Goal: Task Accomplishment & Management: Manage account settings

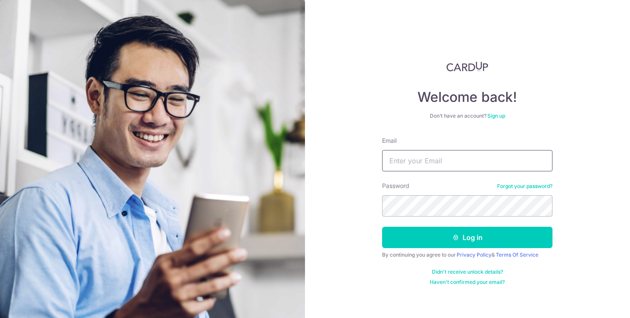
click at [412, 163] on input "Email" at bounding box center [467, 160] width 170 height 21
type input "[EMAIL_ADDRESS][DOMAIN_NAME]"
click at [382, 227] on button "Log in" at bounding box center [467, 237] width 170 height 21
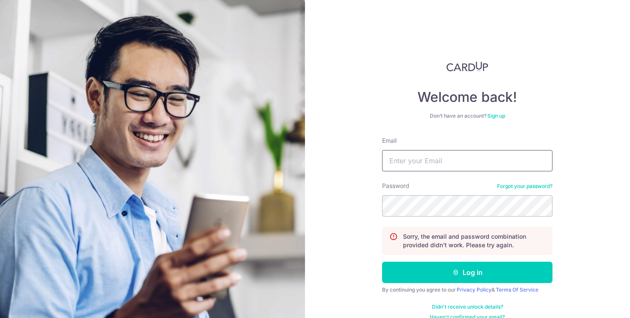
click at [441, 161] on input "Email" at bounding box center [467, 160] width 170 height 21
type input "[EMAIL_ADDRESS][DOMAIN_NAME]"
click at [382, 262] on button "Log in" at bounding box center [467, 272] width 170 height 21
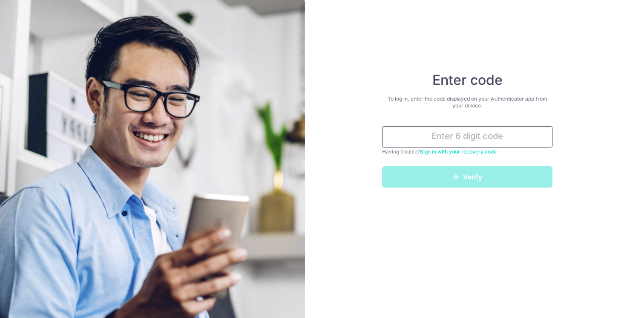
click at [470, 138] on input "text" at bounding box center [467, 136] width 170 height 21
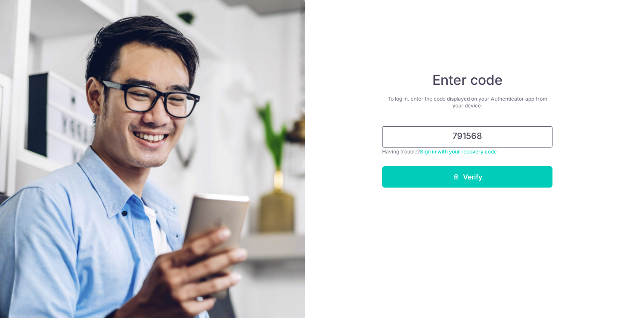
type input "791568"
click at [382, 166] on button "Verify" at bounding box center [467, 176] width 170 height 21
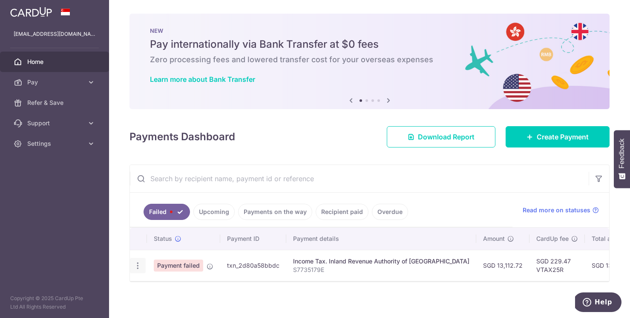
click at [140, 265] on icon "button" at bounding box center [137, 265] width 9 height 9
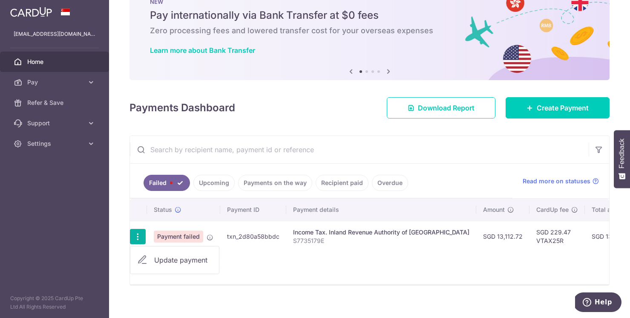
click at [158, 258] on span "Update payment" at bounding box center [183, 260] width 58 height 10
radio input "true"
type input "13,112.72"
type input "S7735179E"
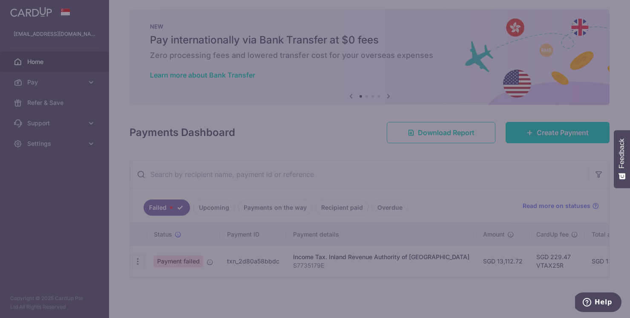
type input "VTAX25R"
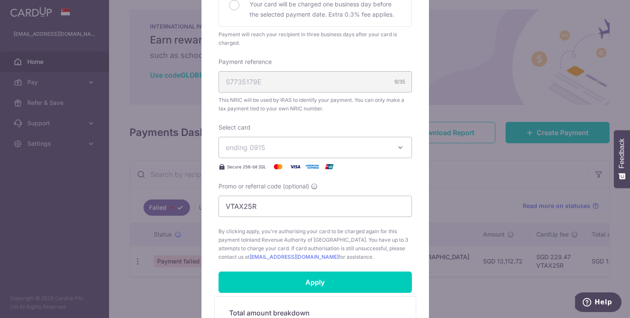
scroll to position [224, 0]
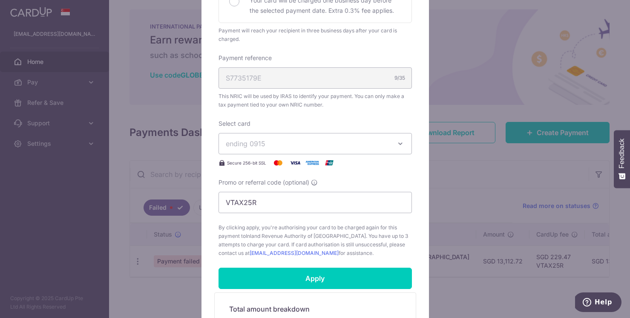
click at [392, 141] on button "ending 0915" at bounding box center [315, 143] width 193 height 21
click at [339, 187] on span "**** 0915" at bounding box center [315, 184] width 179 height 10
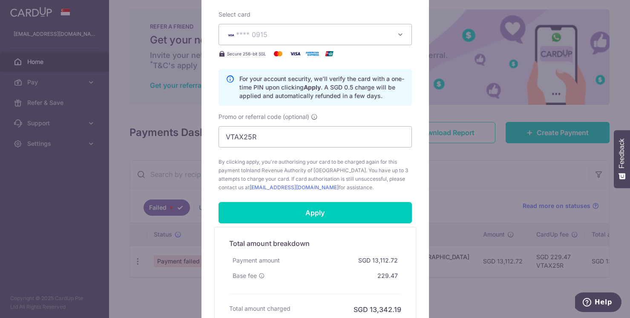
scroll to position [332, 0]
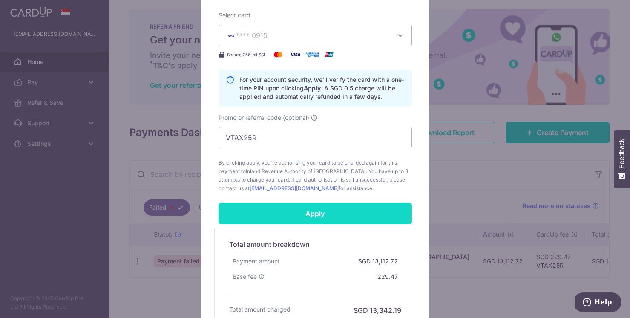
click at [320, 212] on input "Apply" at bounding box center [315, 213] width 193 height 21
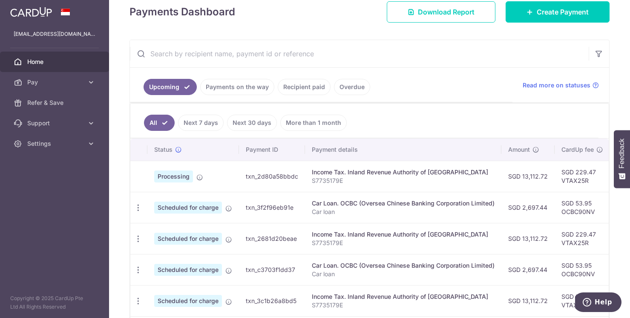
scroll to position [125, 0]
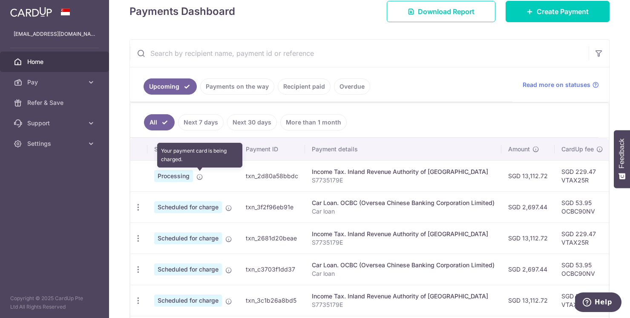
click at [200, 176] on icon at bounding box center [199, 176] width 7 height 7
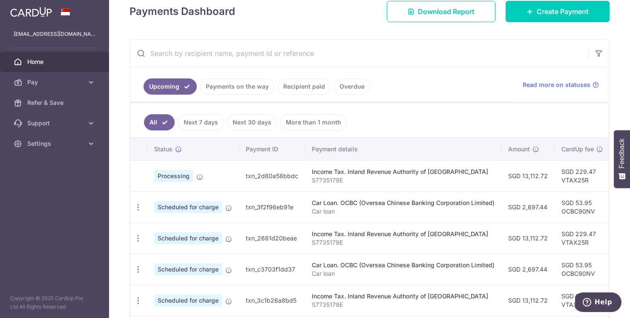
click at [165, 175] on span "Processing" at bounding box center [173, 176] width 39 height 12
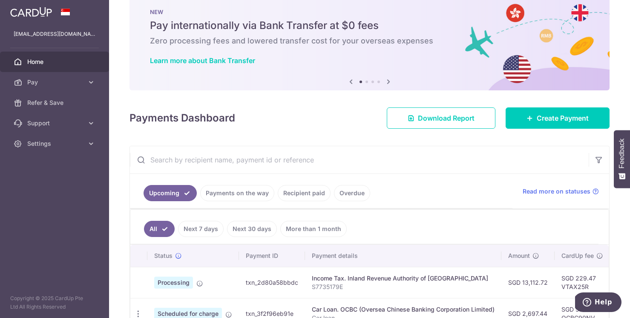
scroll to position [15, 0]
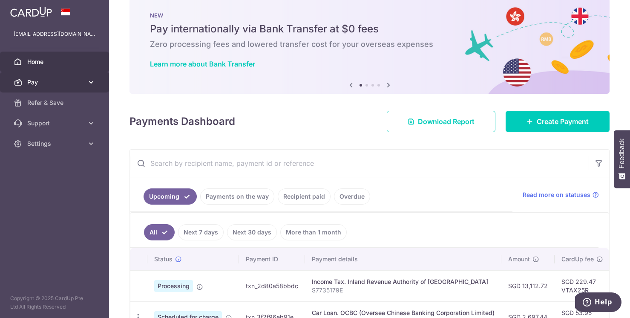
click at [31, 81] on span "Pay" at bounding box center [55, 82] width 56 height 9
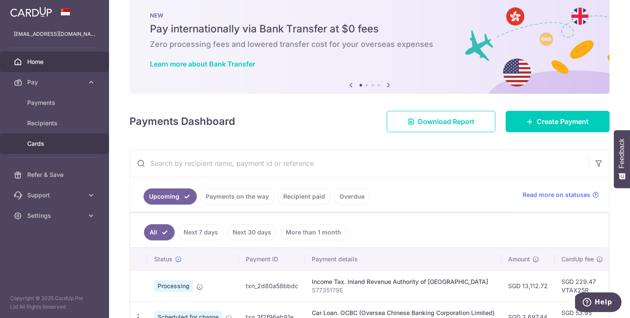
click at [39, 140] on span "Cards" at bounding box center [55, 143] width 56 height 9
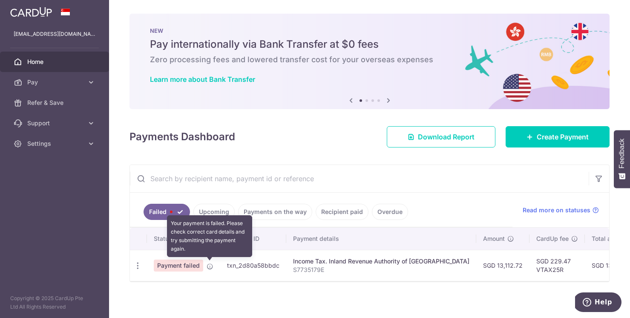
click at [208, 266] on icon at bounding box center [210, 266] width 7 height 7
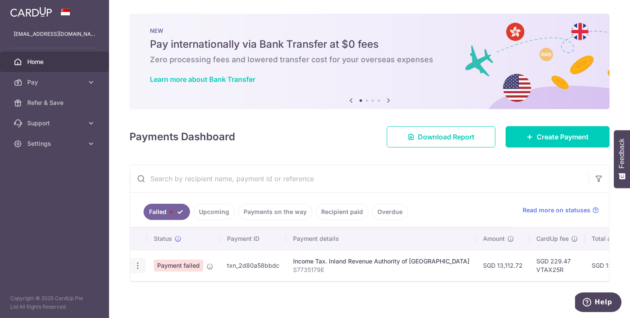
click at [133, 266] on icon "button" at bounding box center [137, 265] width 9 height 9
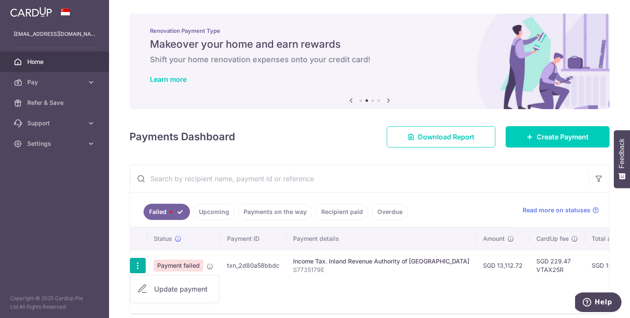
click at [164, 292] on span "Update payment" at bounding box center [183, 289] width 58 height 10
radio input "true"
type input "13,112.72"
type input "S7735179E"
type input "VTAX25R"
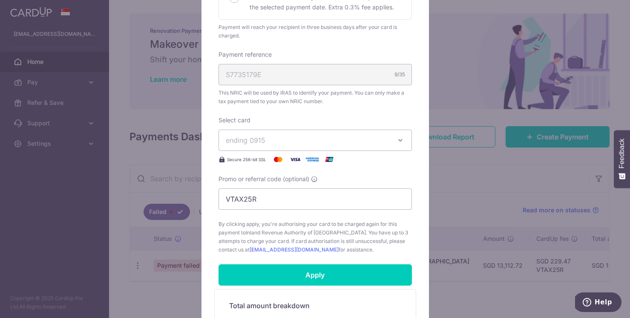
scroll to position [228, 0]
click at [401, 138] on icon "button" at bounding box center [400, 139] width 9 height 9
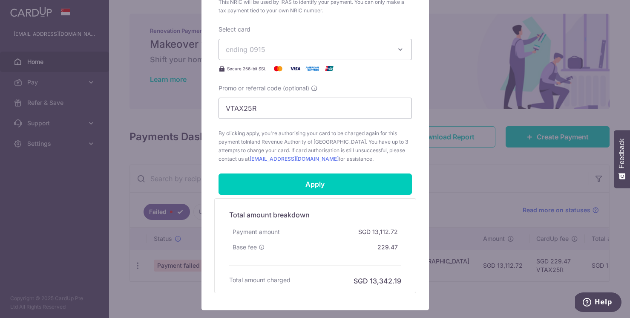
scroll to position [372, 0]
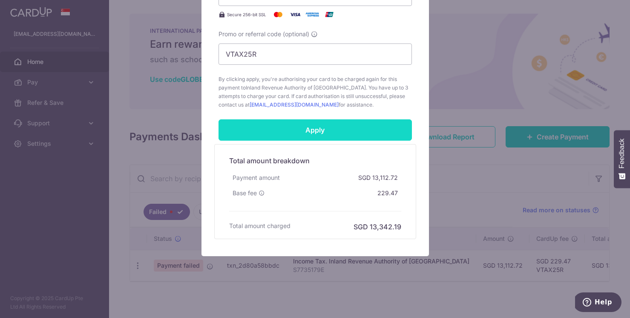
click at [314, 127] on input "Apply" at bounding box center [315, 129] width 193 height 21
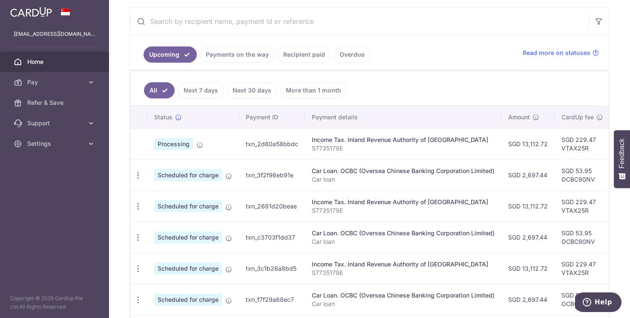
scroll to position [139, 0]
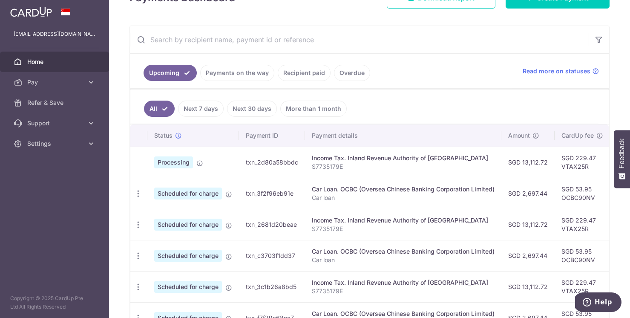
click at [253, 74] on link "Payments on the way" at bounding box center [237, 73] width 74 height 16
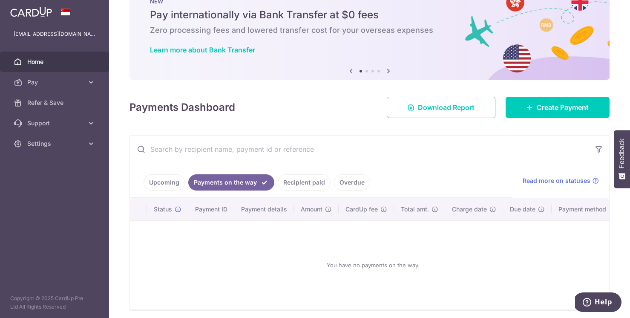
scroll to position [62, 0]
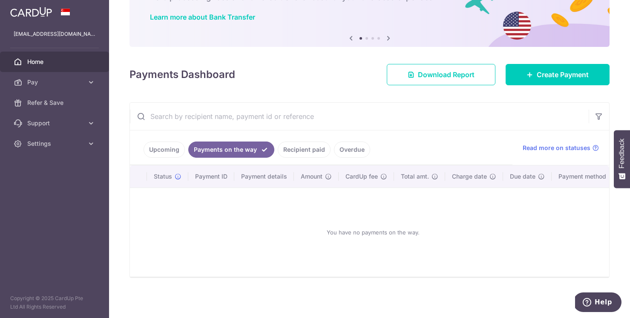
click at [294, 147] on link "Recipient paid" at bounding box center [304, 149] width 53 height 16
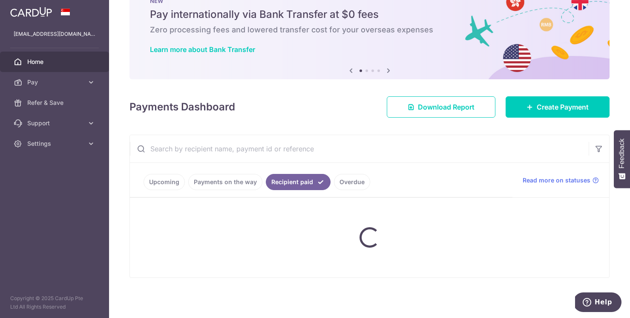
scroll to position [4, 0]
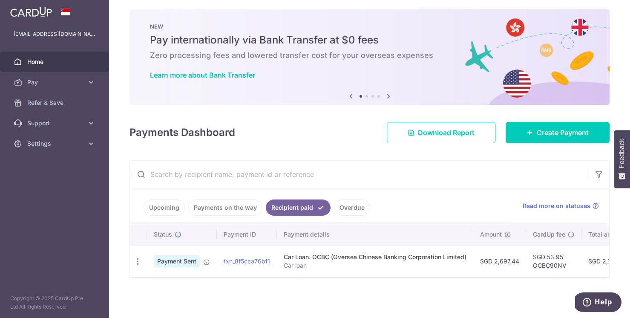
click at [346, 137] on div "Payments Dashboard Download Report Create Payment" at bounding box center [370, 130] width 480 height 25
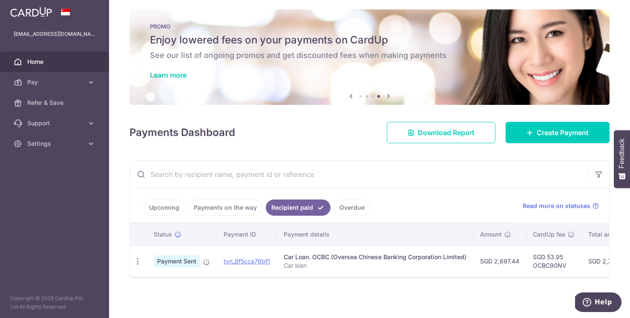
click at [162, 208] on link "Upcoming" at bounding box center [164, 207] width 41 height 16
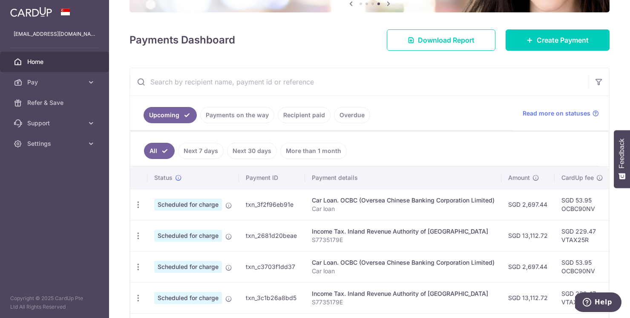
scroll to position [89, 0]
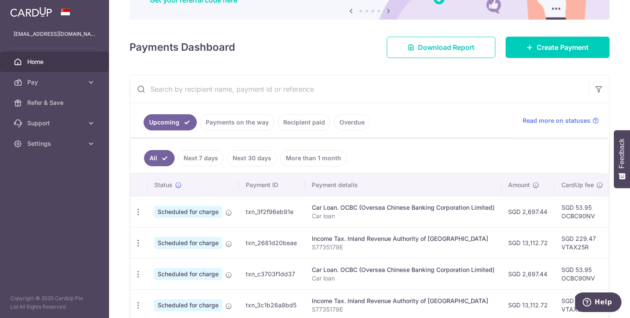
click at [237, 120] on link "Payments on the way" at bounding box center [237, 122] width 74 height 16
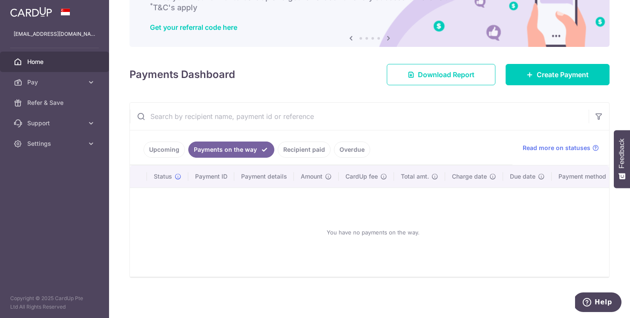
click at [289, 147] on link "Recipient paid" at bounding box center [304, 149] width 53 height 16
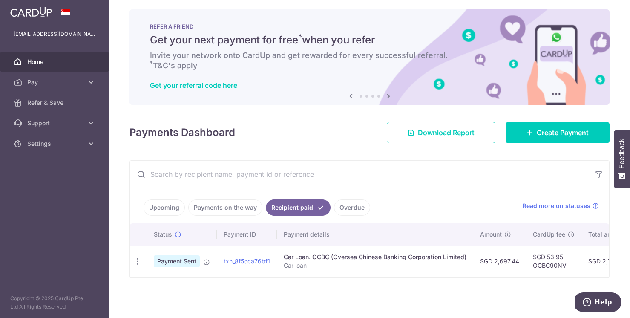
scroll to position [4, 0]
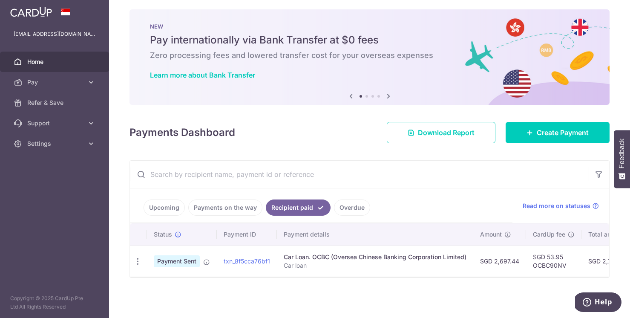
click at [348, 205] on link "Overdue" at bounding box center [352, 207] width 36 height 16
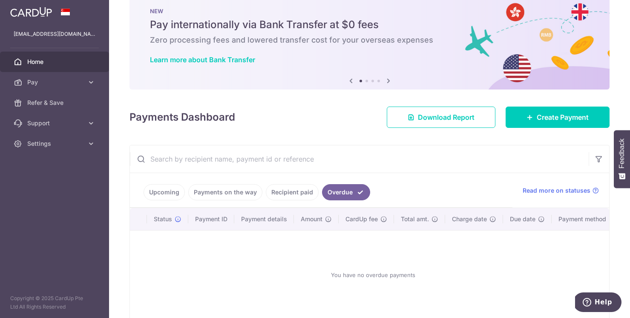
scroll to position [30, 0]
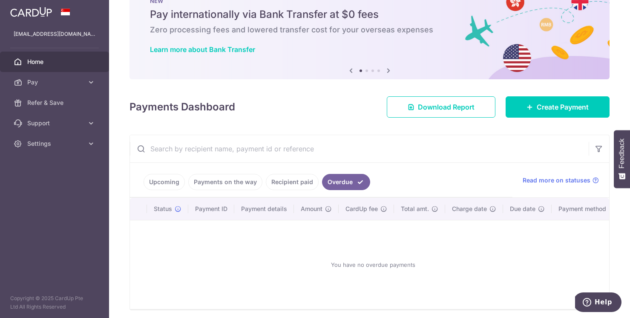
click at [163, 183] on link "Upcoming" at bounding box center [164, 182] width 41 height 16
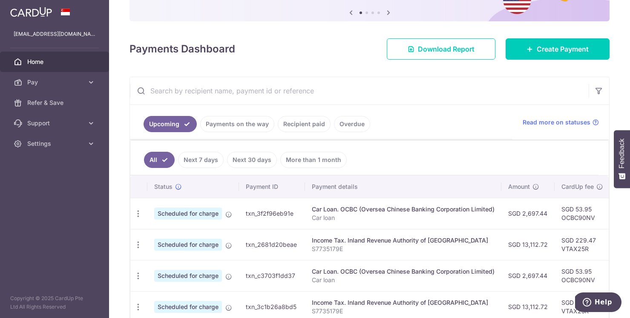
scroll to position [0, 0]
